Goal: Navigation & Orientation: Find specific page/section

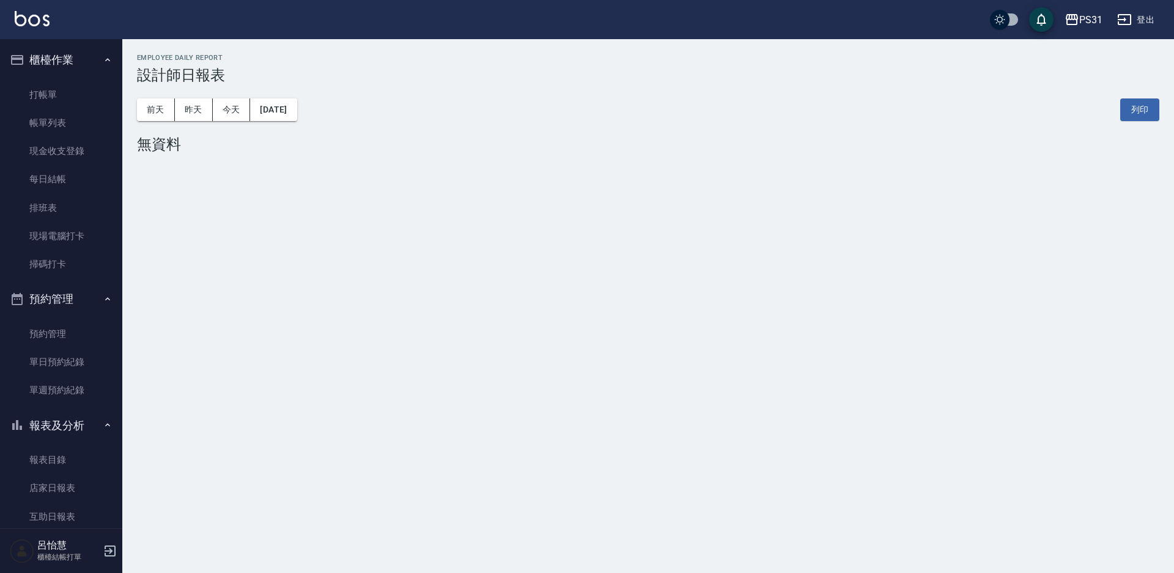
scroll to position [306, 0]
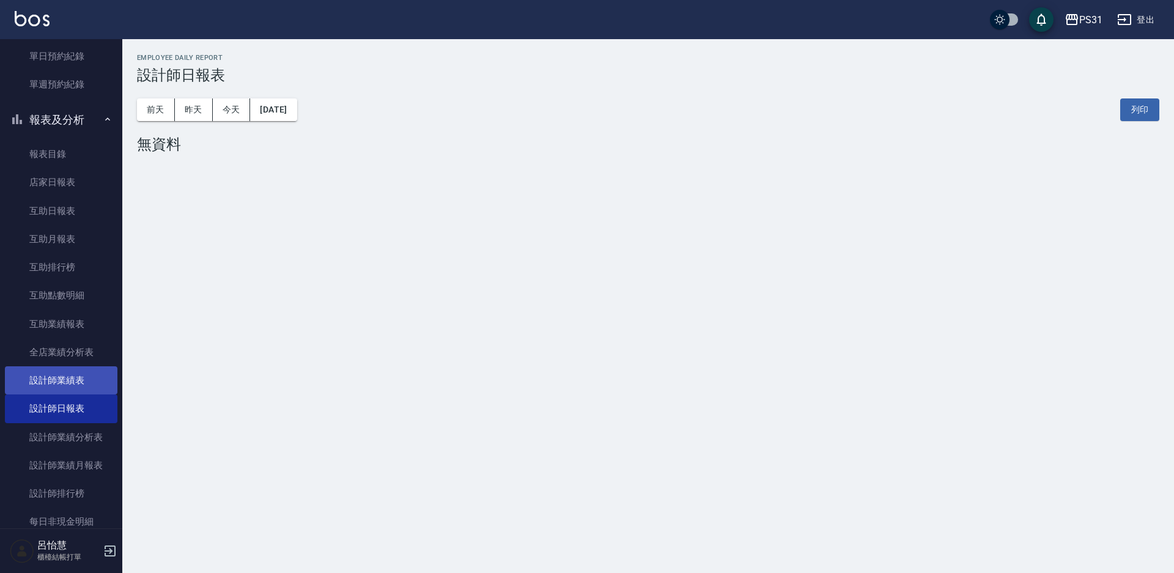
click at [65, 377] on link "設計師業績表" at bounding box center [61, 380] width 112 height 28
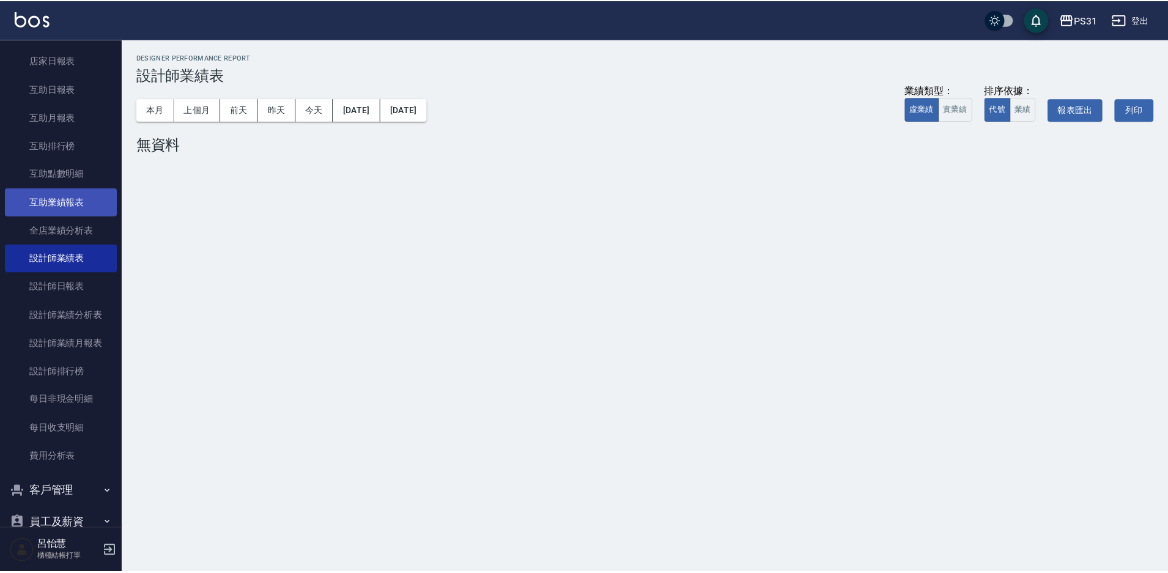
scroll to position [428, 0]
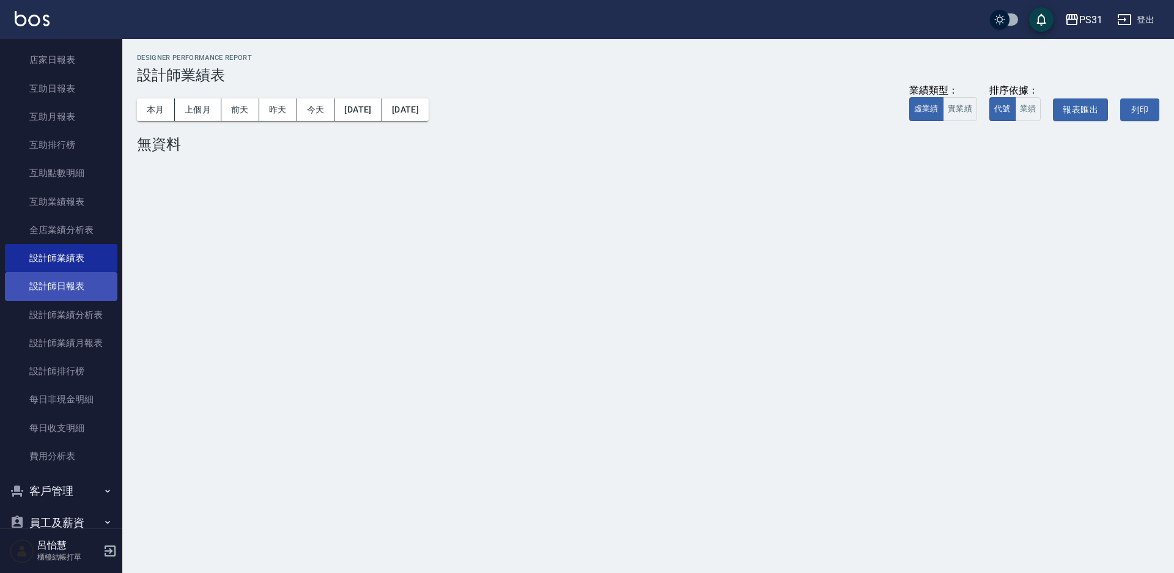
click at [61, 286] on link "設計師日報表" at bounding box center [61, 286] width 112 height 28
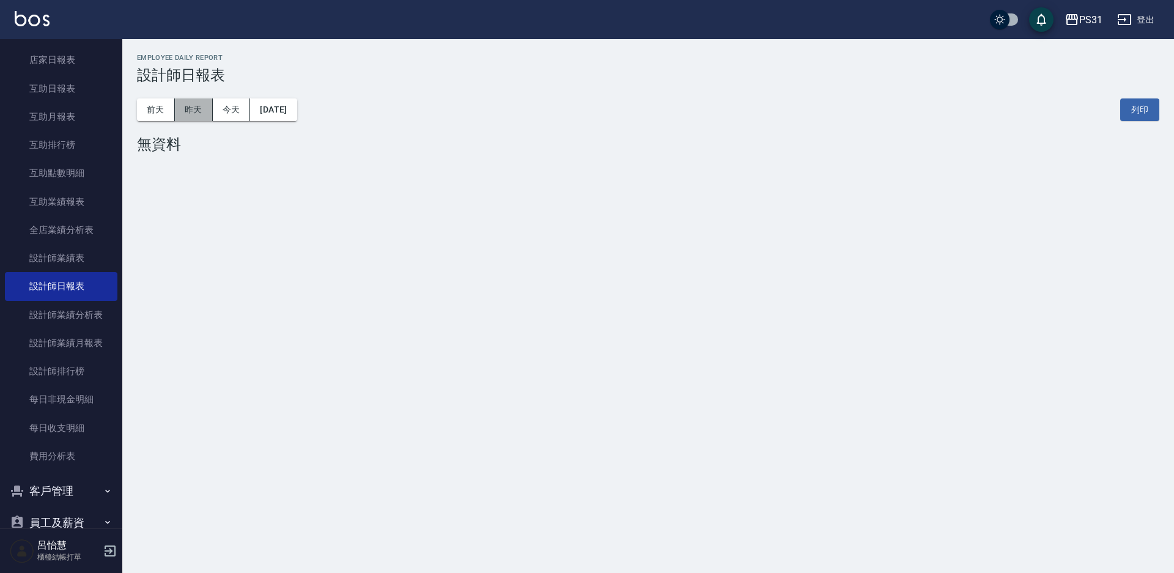
click at [183, 116] on button "昨天" at bounding box center [194, 109] width 38 height 23
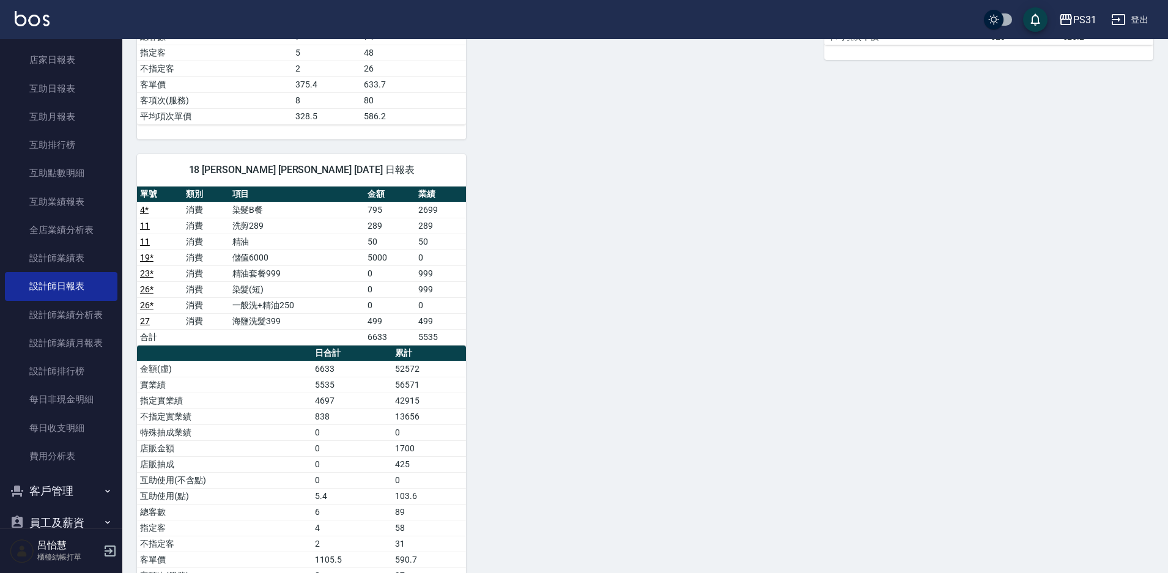
scroll to position [1101, 0]
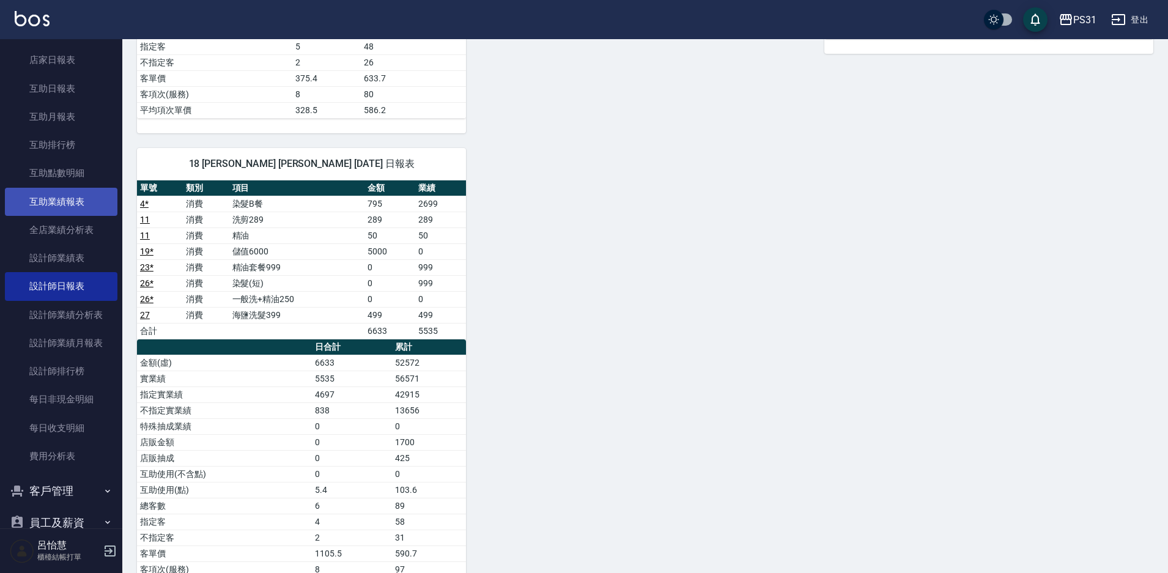
click at [75, 205] on link "互助業績報表" at bounding box center [61, 202] width 112 height 28
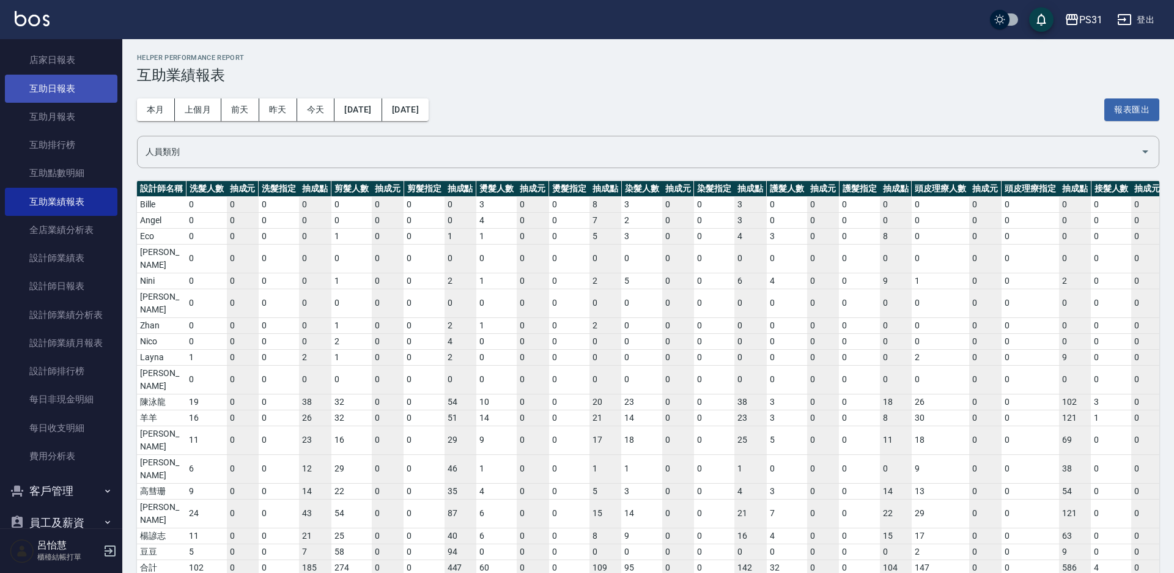
click at [67, 91] on link "互助日報表" at bounding box center [61, 89] width 112 height 28
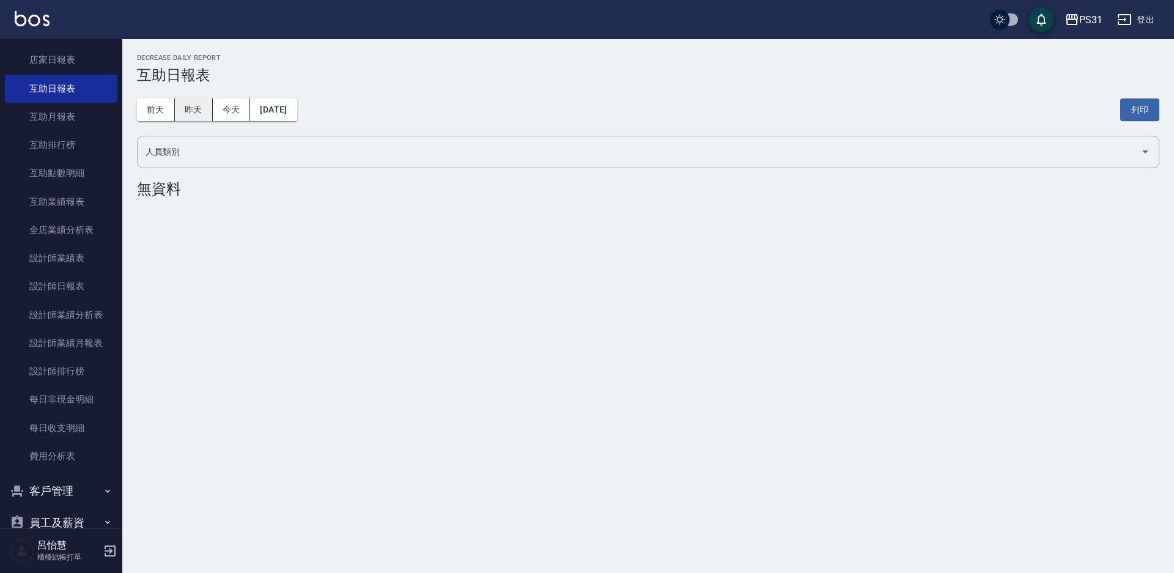
click at [187, 115] on button "昨天" at bounding box center [194, 109] width 38 height 23
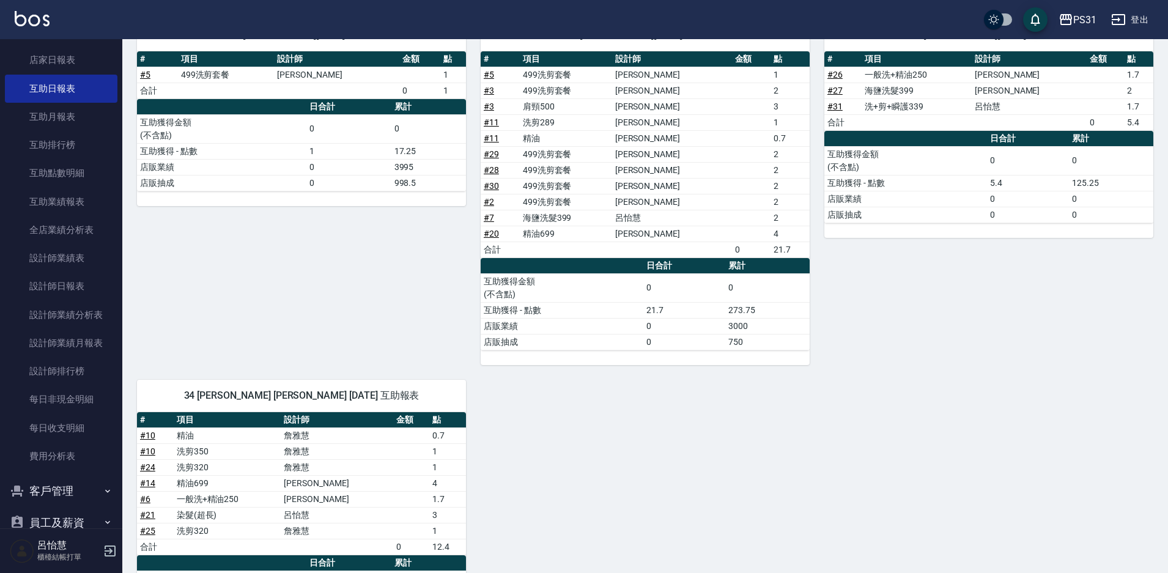
scroll to position [183, 0]
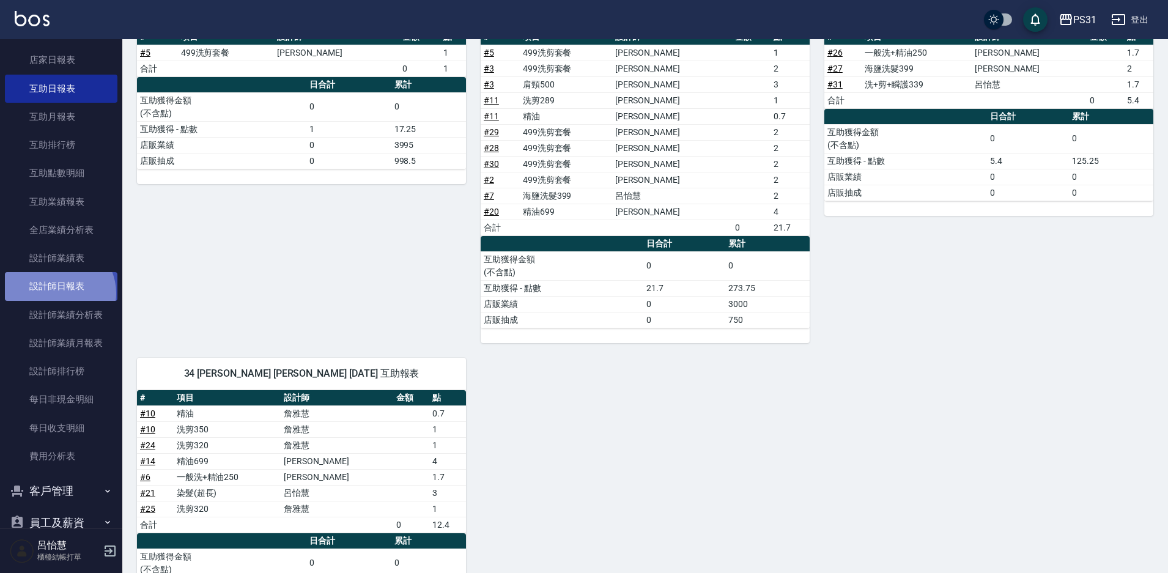
click at [57, 293] on link "設計師日報表" at bounding box center [61, 286] width 112 height 28
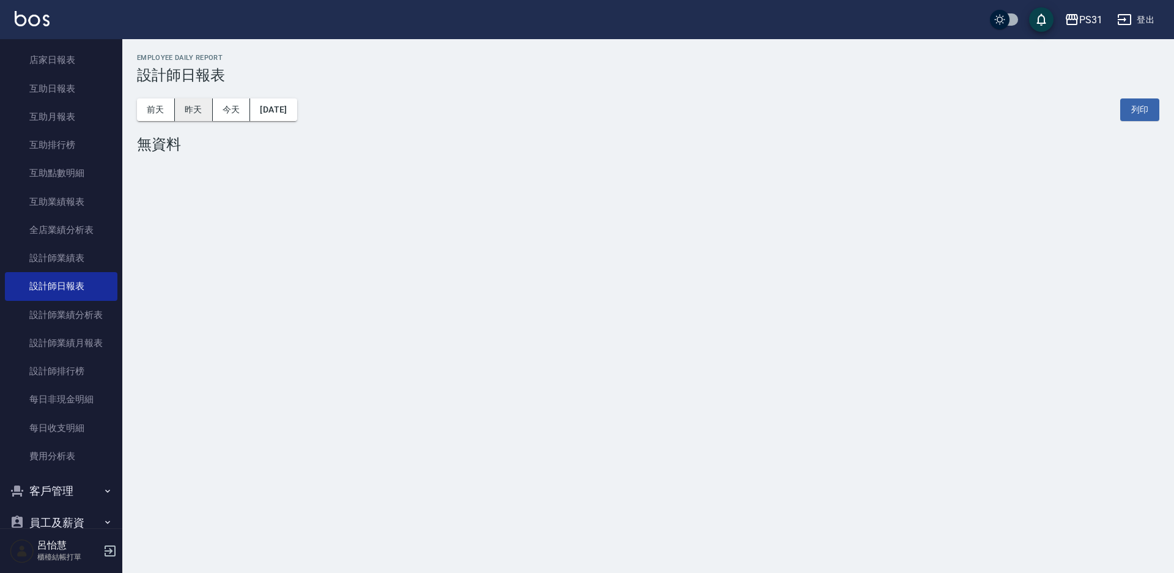
click at [186, 113] on button "昨天" at bounding box center [194, 109] width 38 height 23
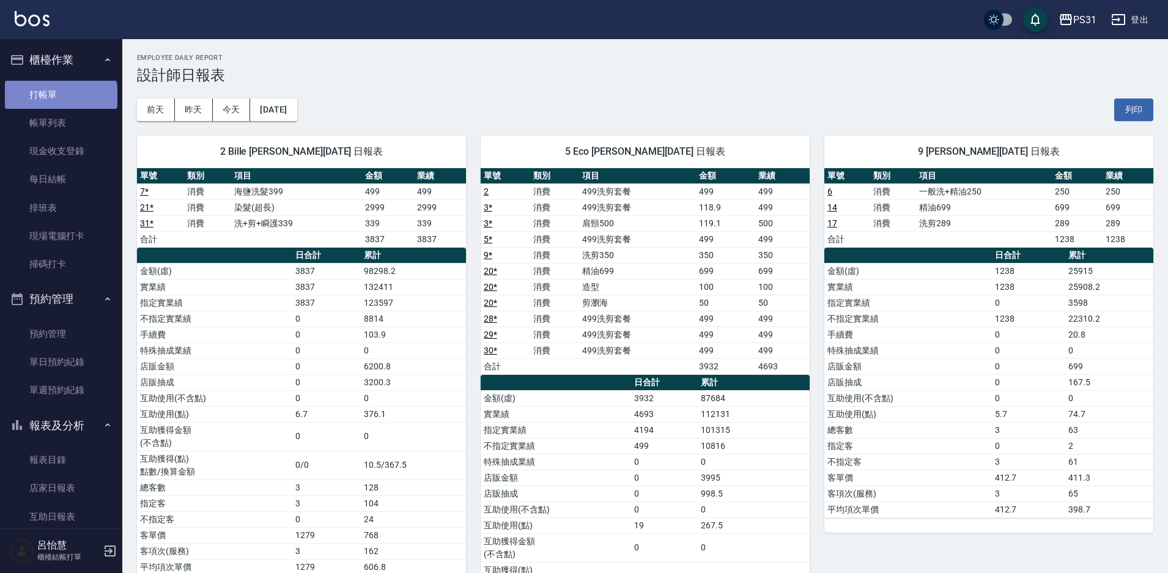
click at [60, 97] on link "打帳單" at bounding box center [61, 95] width 112 height 28
